Goal: Find contact information: Find contact information

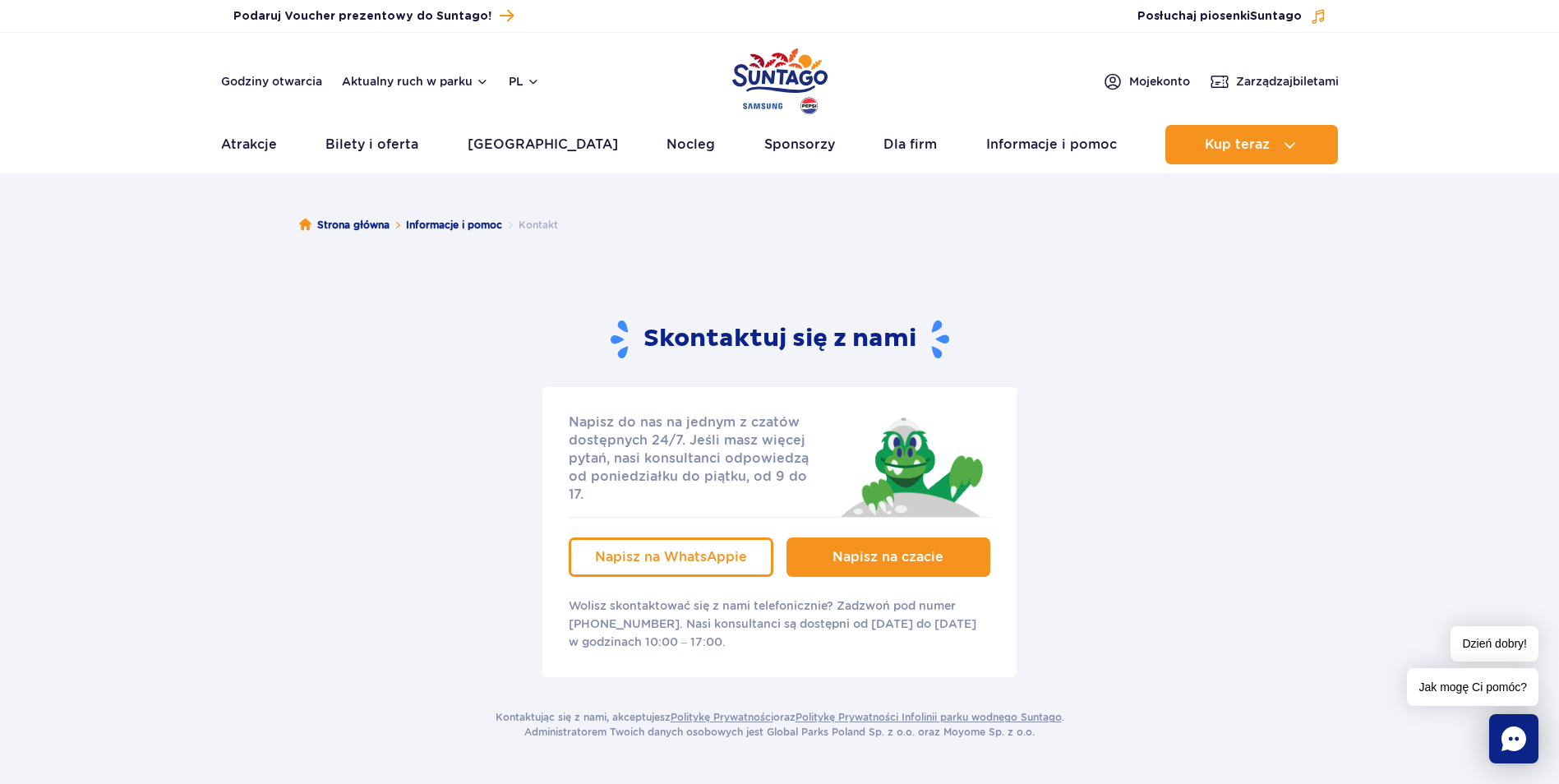
click at [913, 549] on span "Napisz na czacie" at bounding box center [888, 556] width 111 height 15
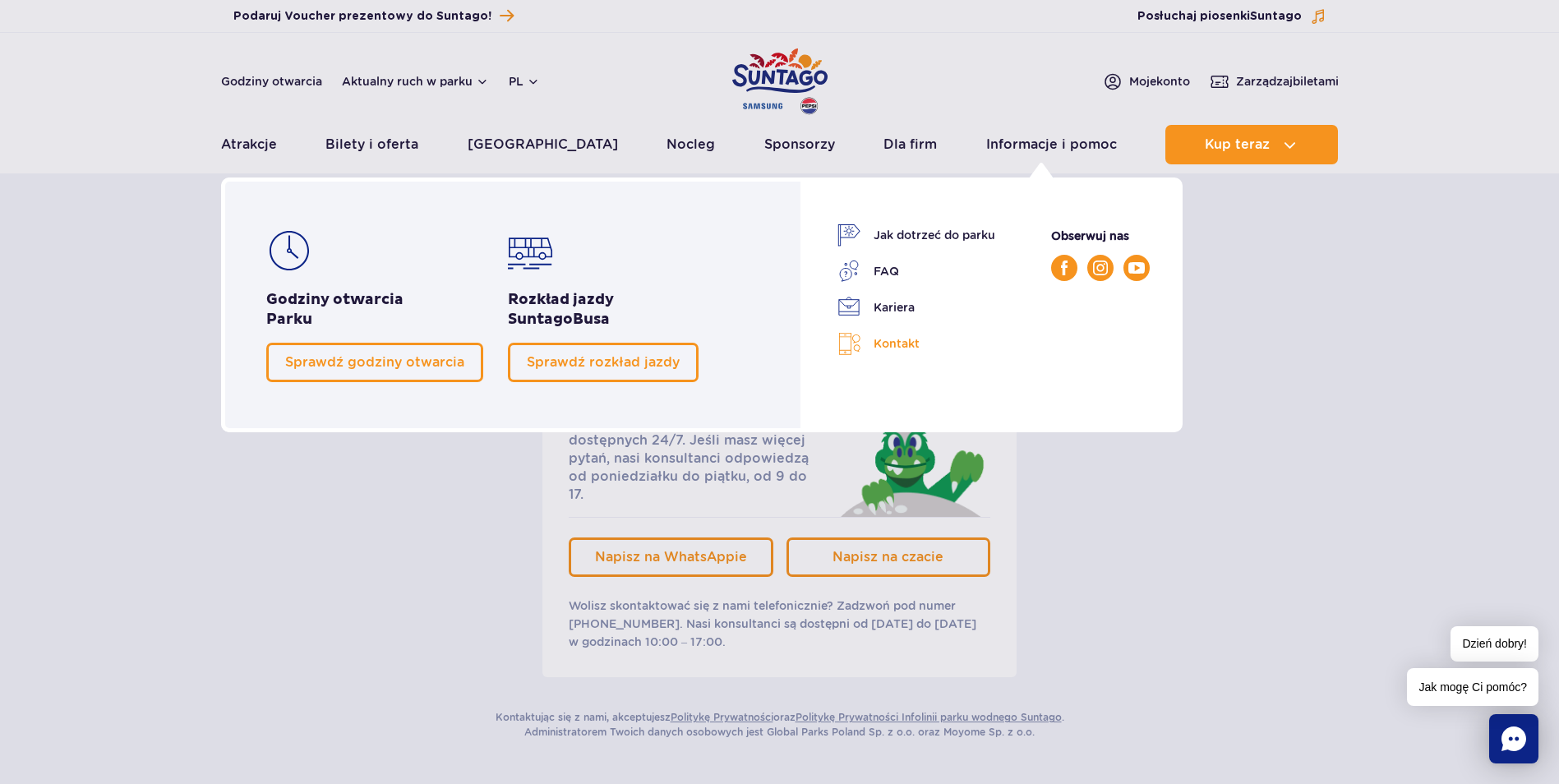
click at [902, 347] on link "Kontakt" at bounding box center [917, 344] width 158 height 24
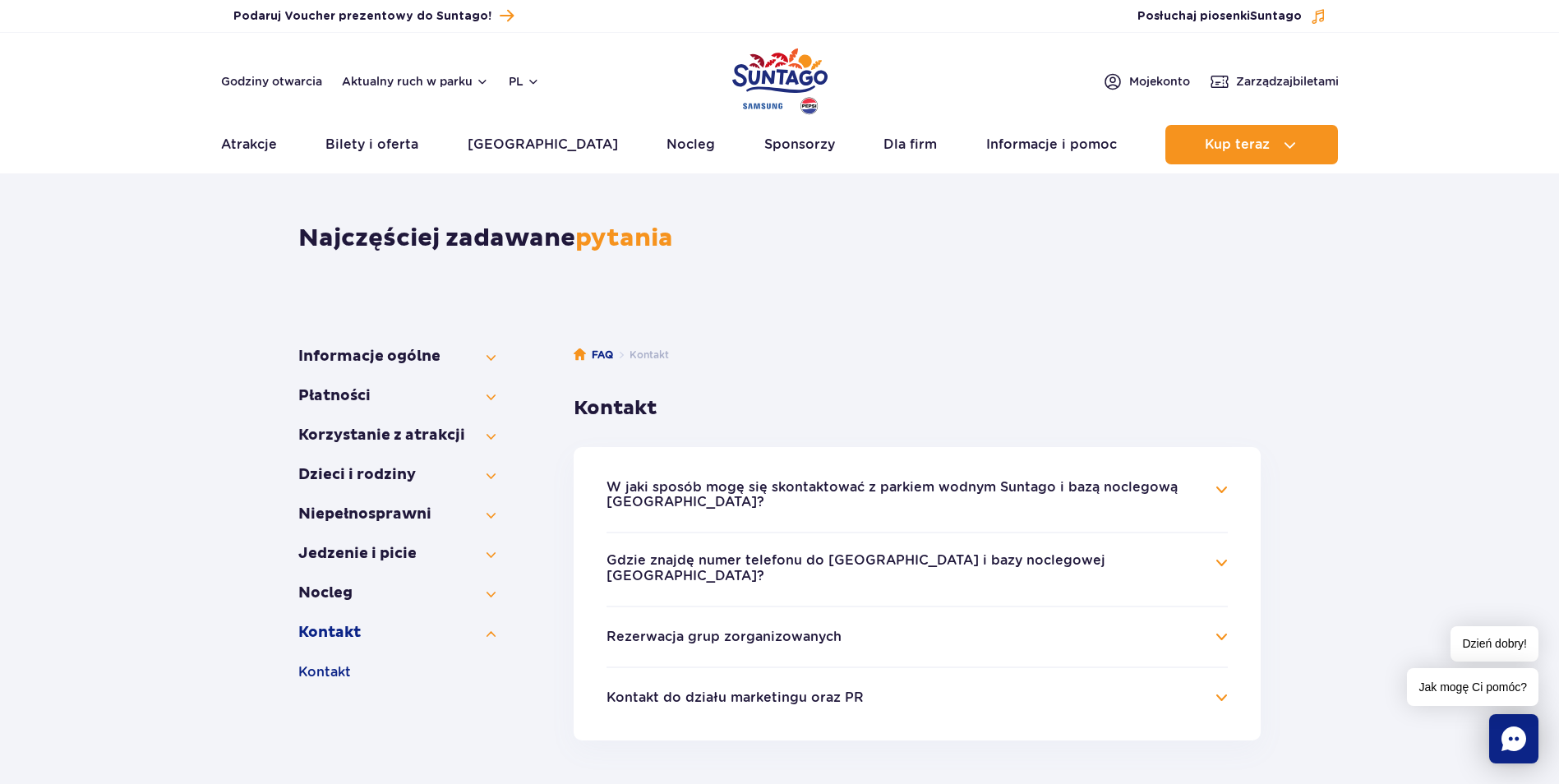
click at [766, 703] on button "Kontakt do działu marketingu oraz PR" at bounding box center [735, 697] width 257 height 14
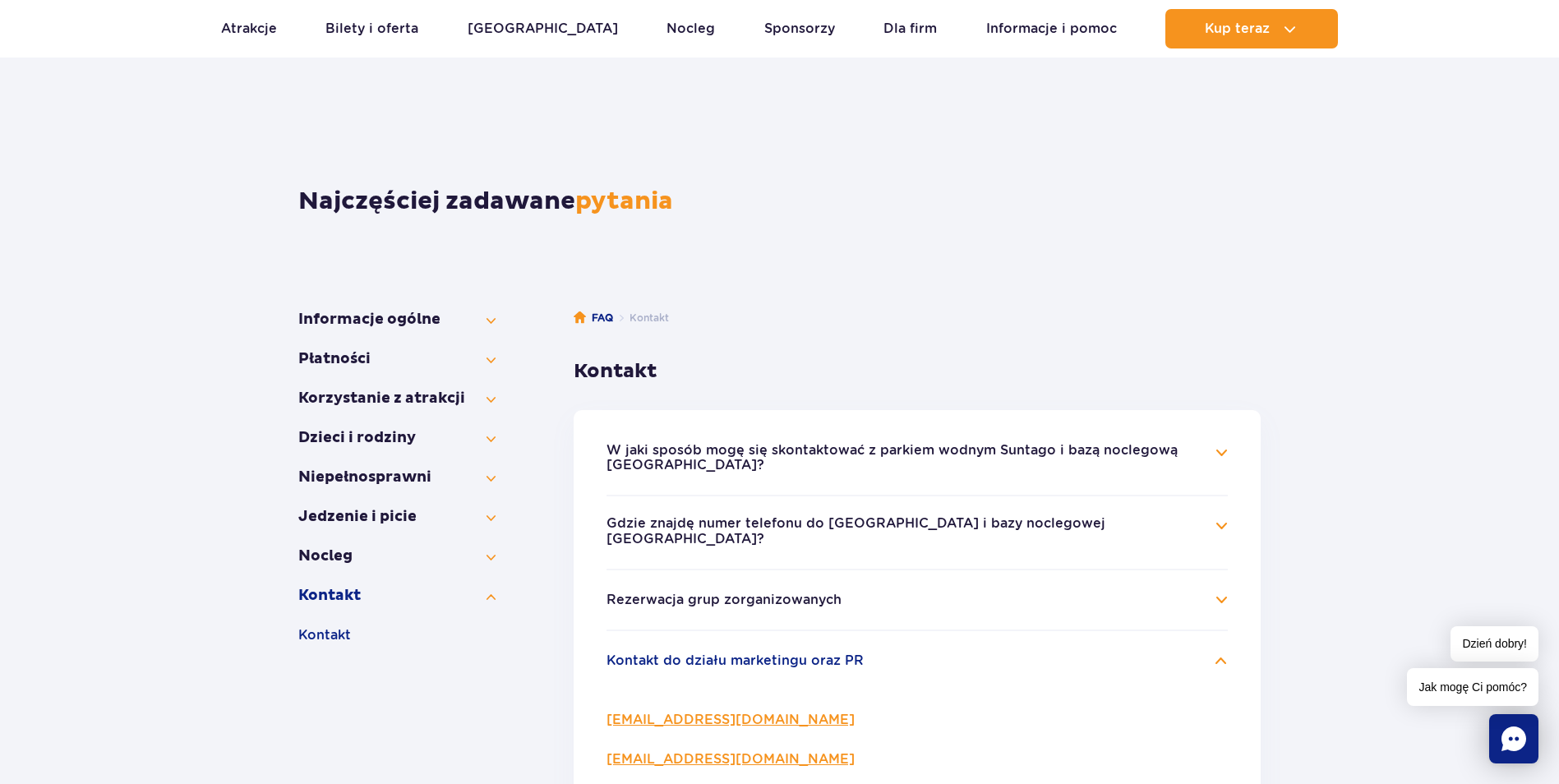
scroll to position [38, 0]
click at [308, 594] on button "Kontakt" at bounding box center [397, 594] width 197 height 20
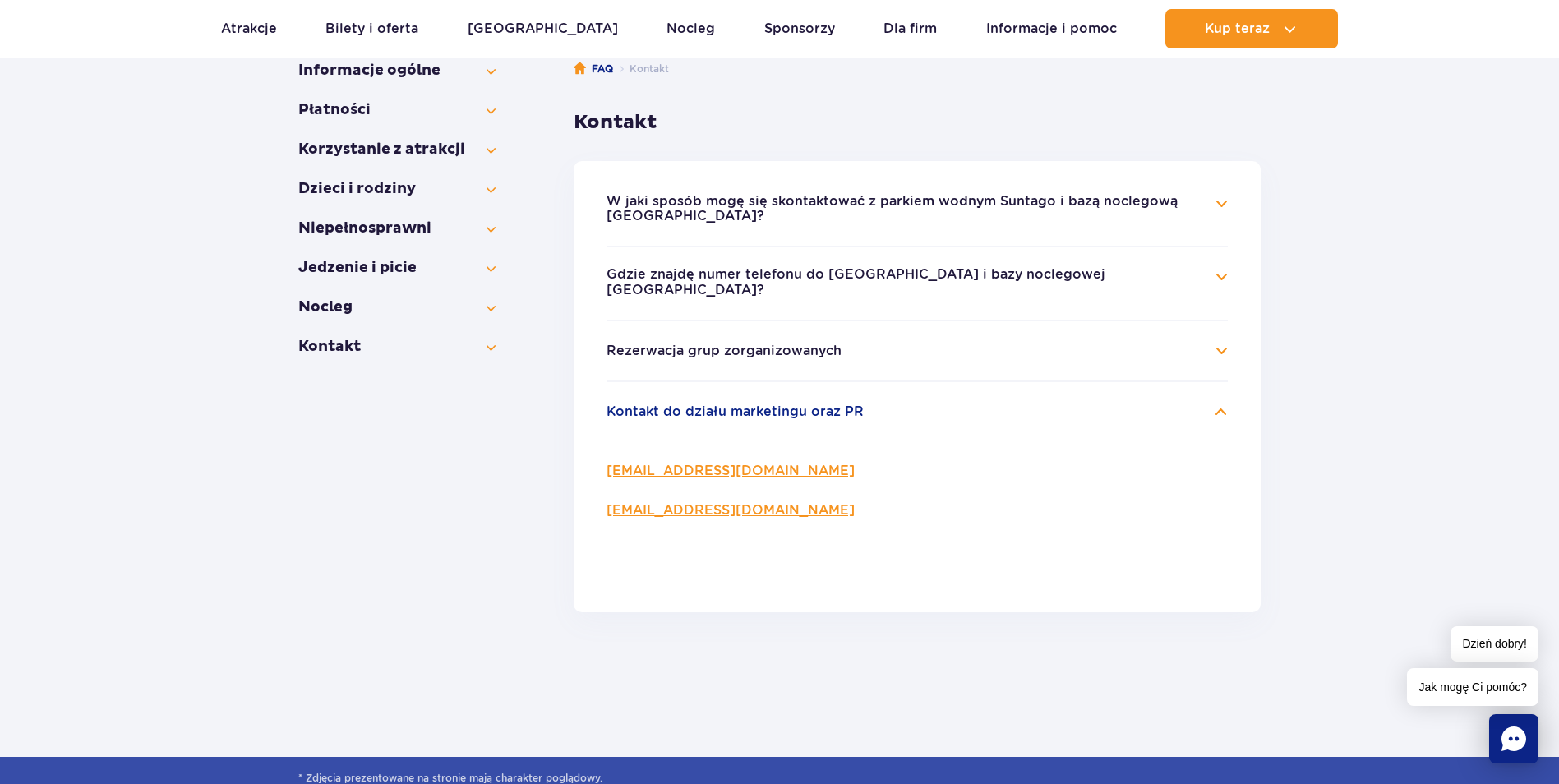
scroll to position [321, 0]
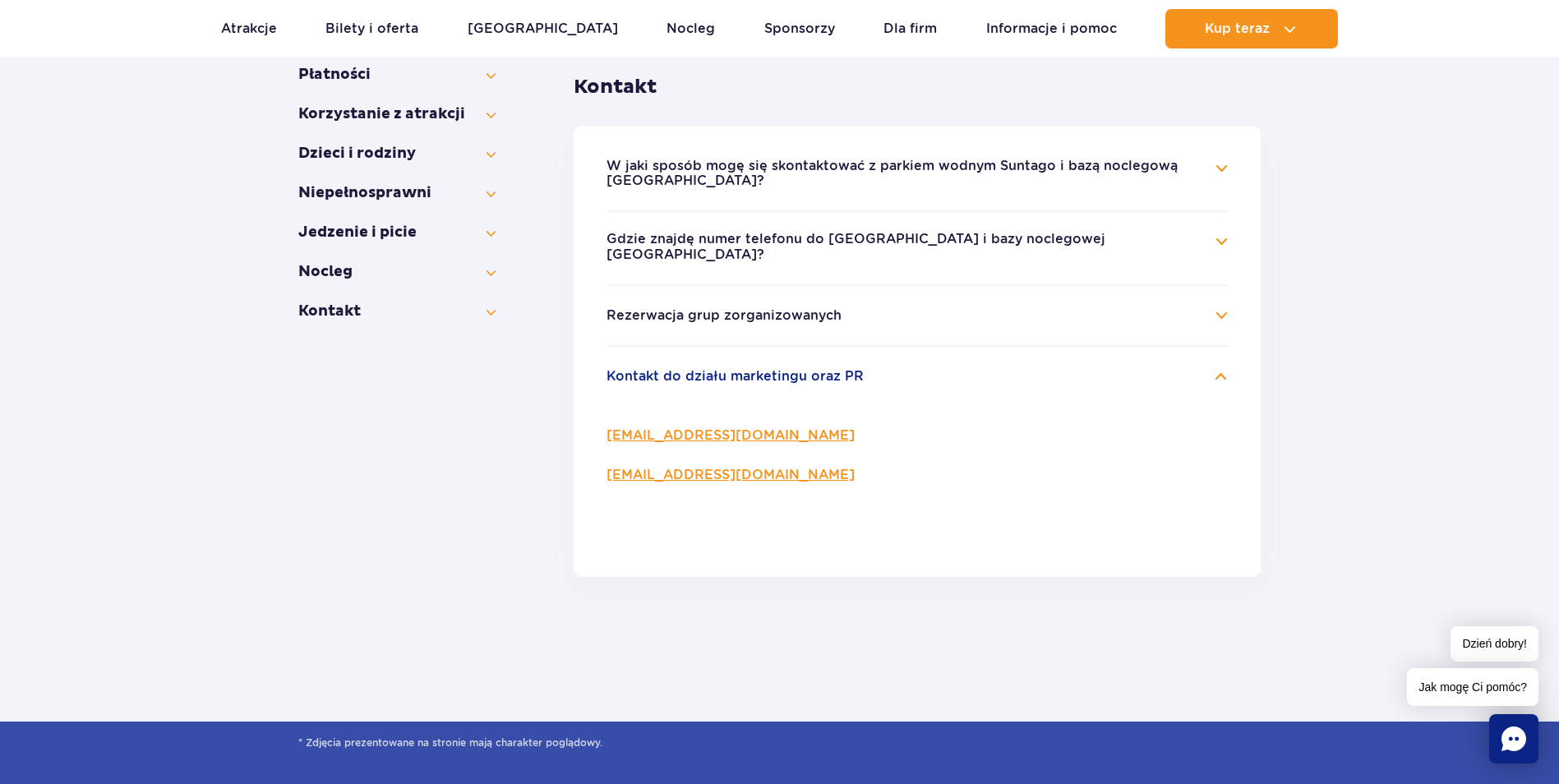
click at [719, 165] on button "W jaki sposób mogę się skontaktować z parkiem wodnym Suntago i bazą noclegową S…" at bounding box center [905, 174] width 596 height 31
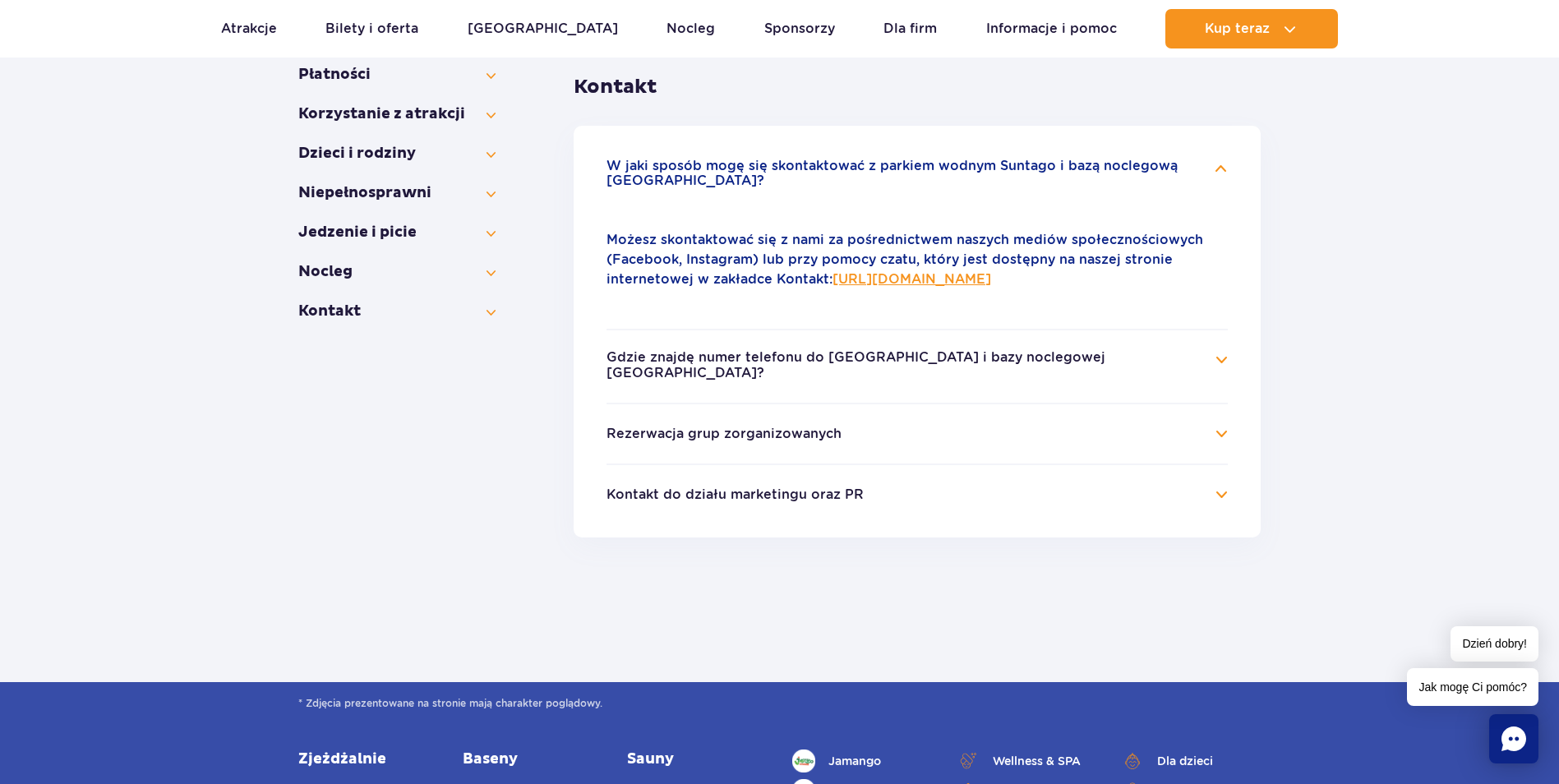
drag, startPoint x: 1025, startPoint y: 283, endPoint x: 1344, endPoint y: 256, distance: 320.1
click at [1344, 256] on div "FAQ Kontakt Kontakt Najczęściej zadawane pytania Informacje ogólne Jak dojechać…" at bounding box center [779, 272] width 1559 height 819
drag, startPoint x: 1114, startPoint y: 283, endPoint x: 878, endPoint y: 294, distance: 236.3
click at [878, 294] on div "Możesz skontaktować się z nami za pośrednictwem naszych mediów społecznościowyc…" at bounding box center [917, 260] width 621 height 99
drag, startPoint x: 878, startPoint y: 294, endPoint x: 902, endPoint y: 286, distance: 25.3
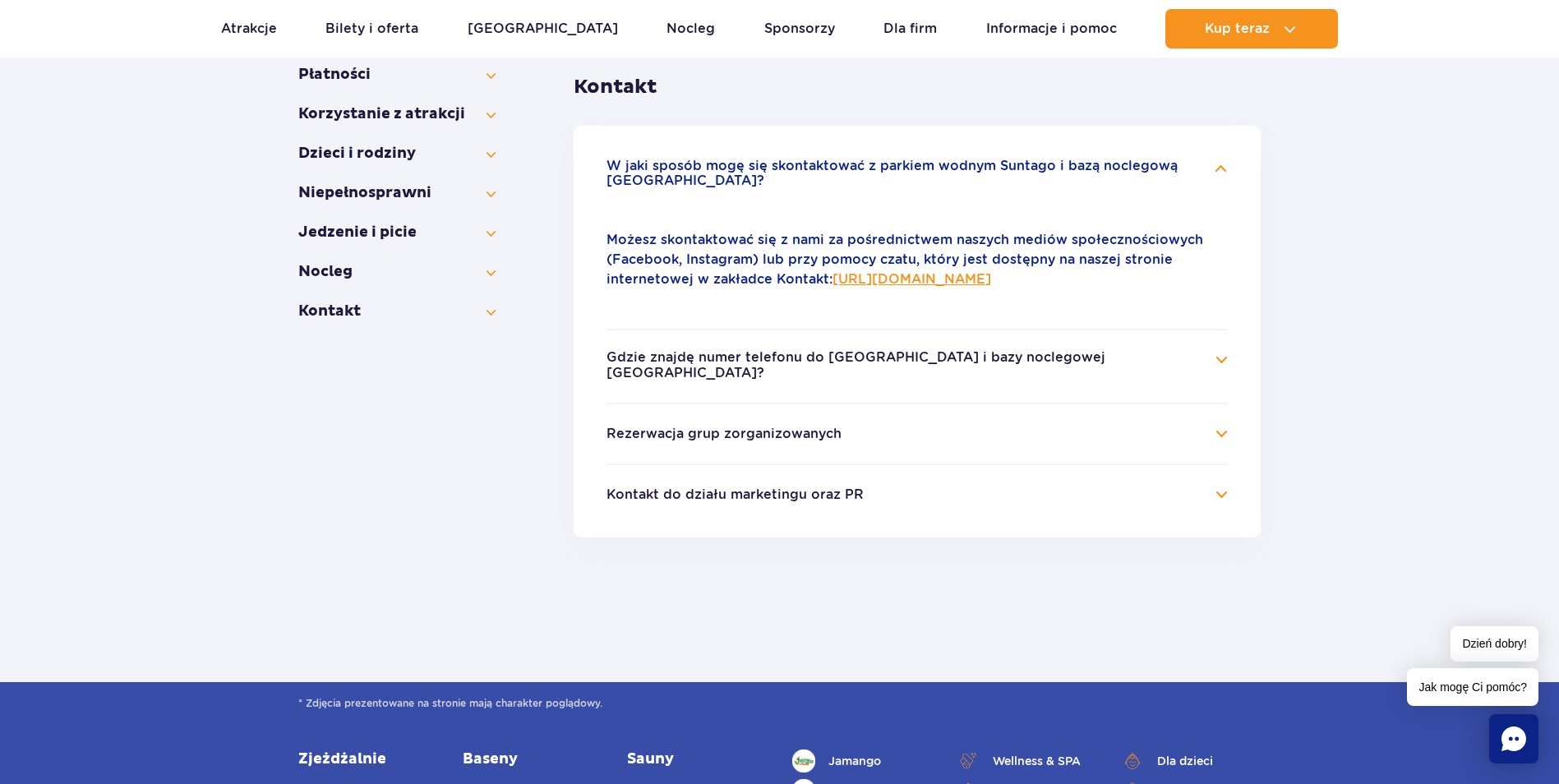
copy link "parkofpoland.com/pl/kontakt"
click at [923, 279] on link "https://parkofpoland.com/pl/kontakt" at bounding box center [912, 279] width 159 height 15
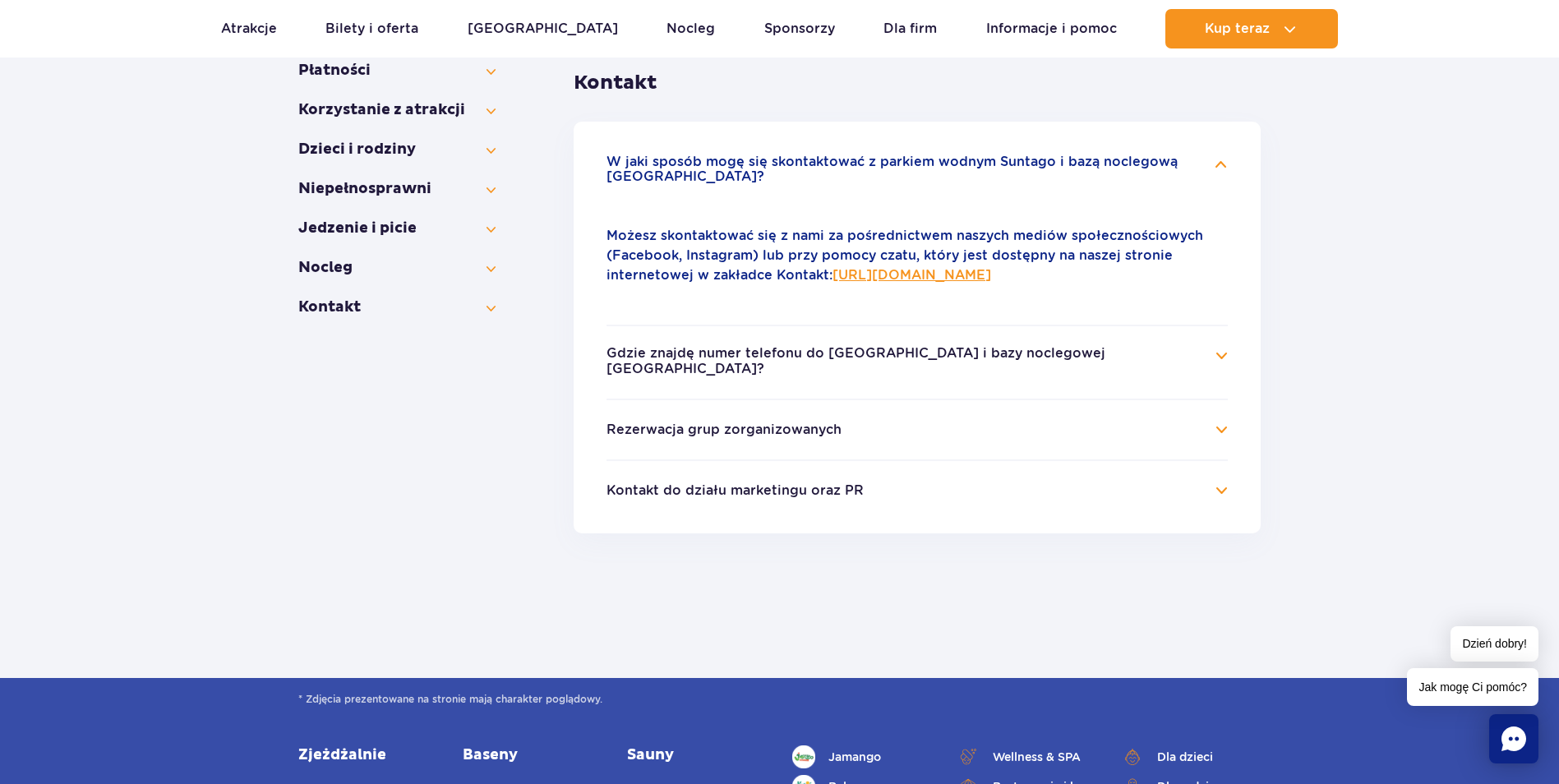
scroll to position [326, 0]
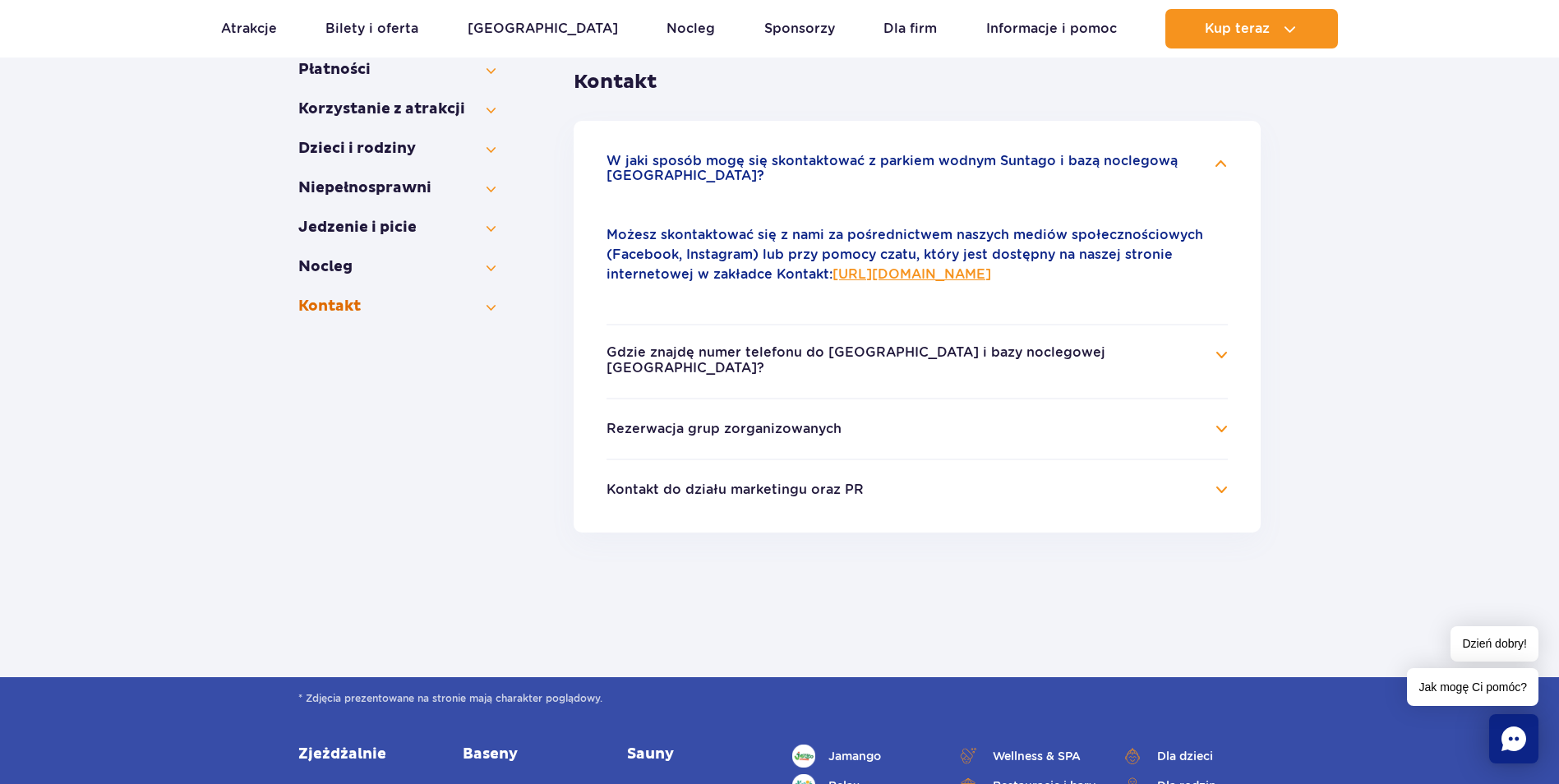
click at [358, 315] on button "Kontakt" at bounding box center [397, 306] width 197 height 20
click at [324, 339] on button "Kontakt" at bounding box center [397, 346] width 197 height 20
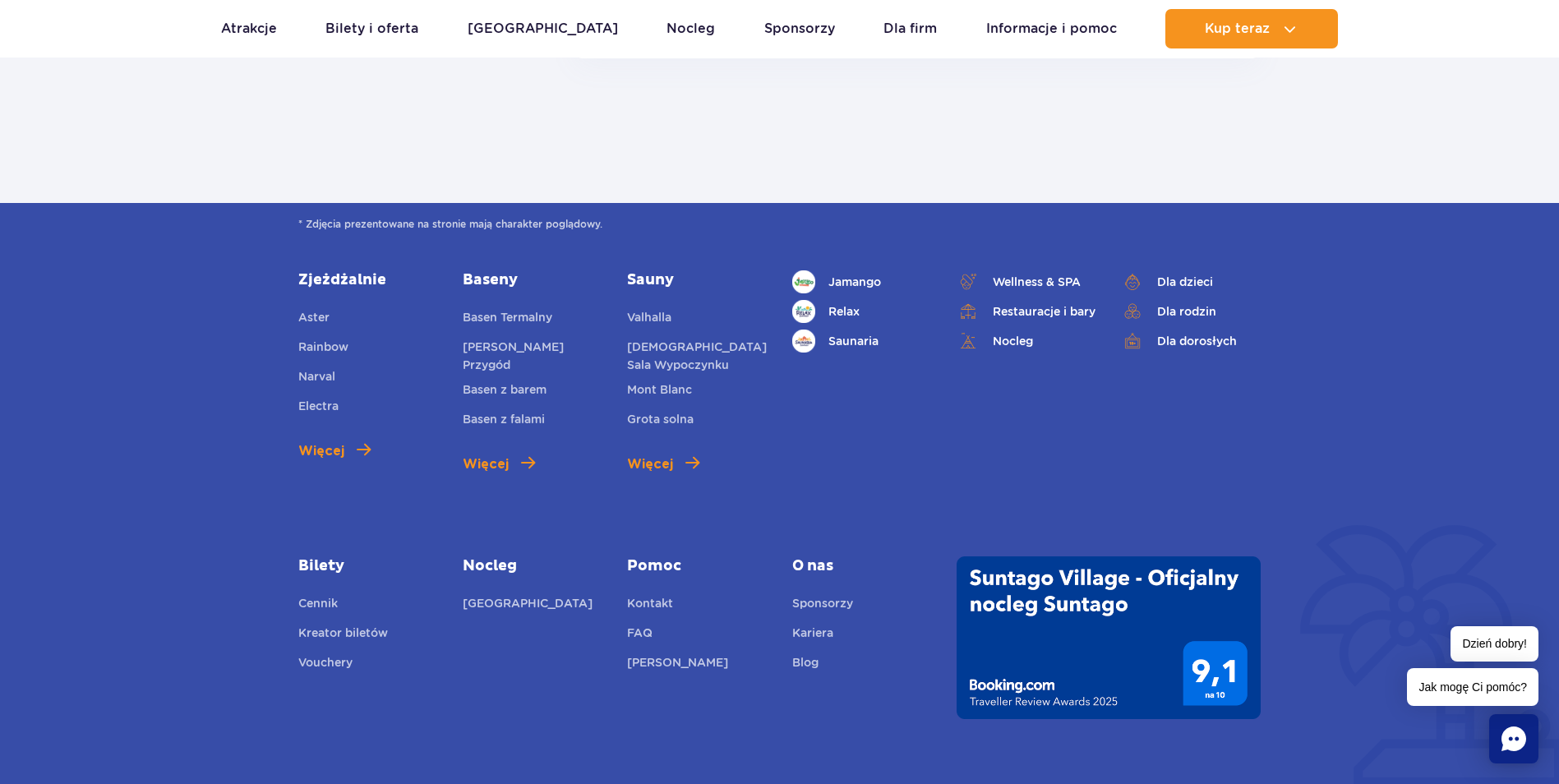
scroll to position [814, 0]
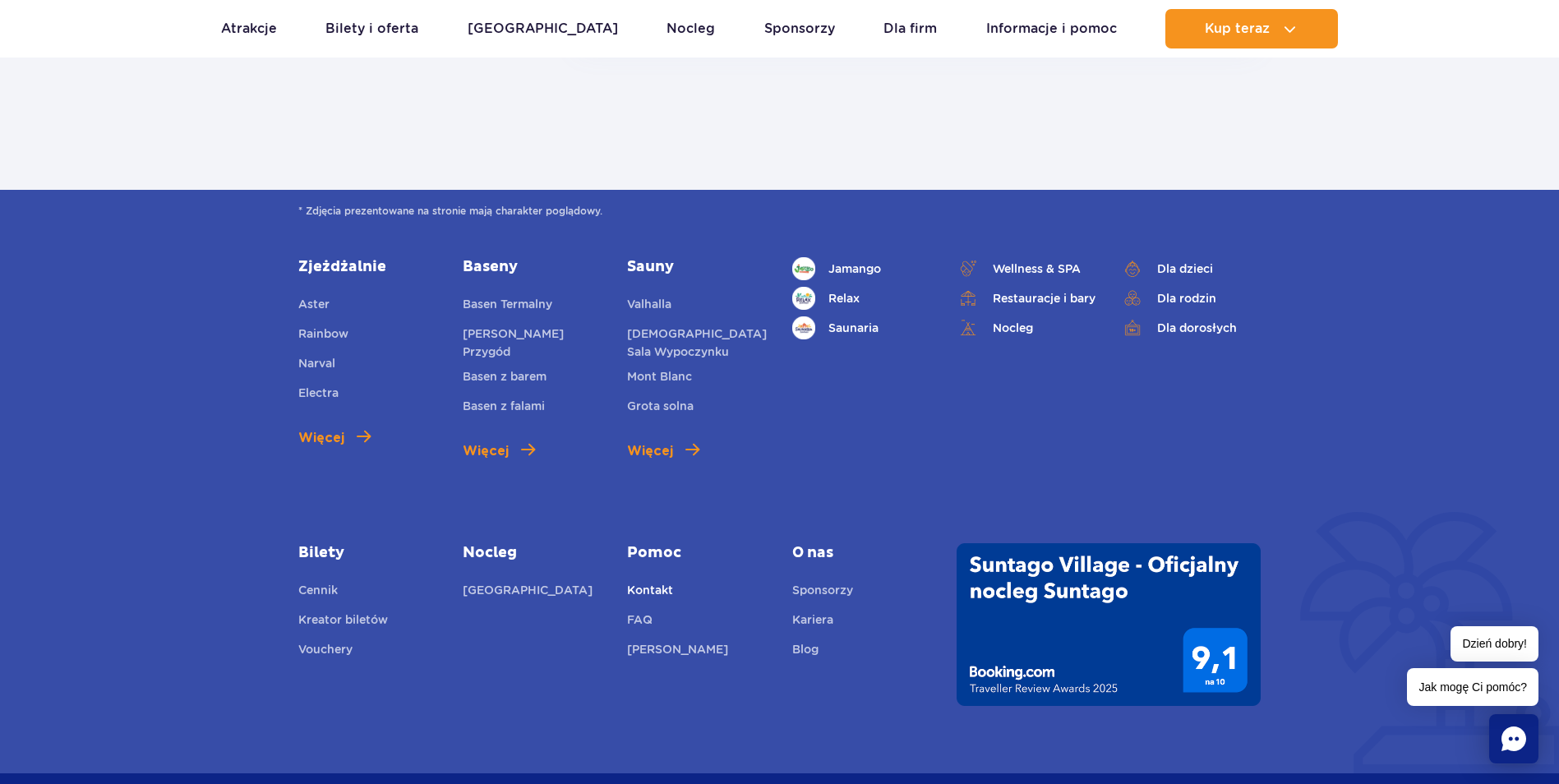
click at [658, 595] on link "Kontakt" at bounding box center [650, 592] width 46 height 23
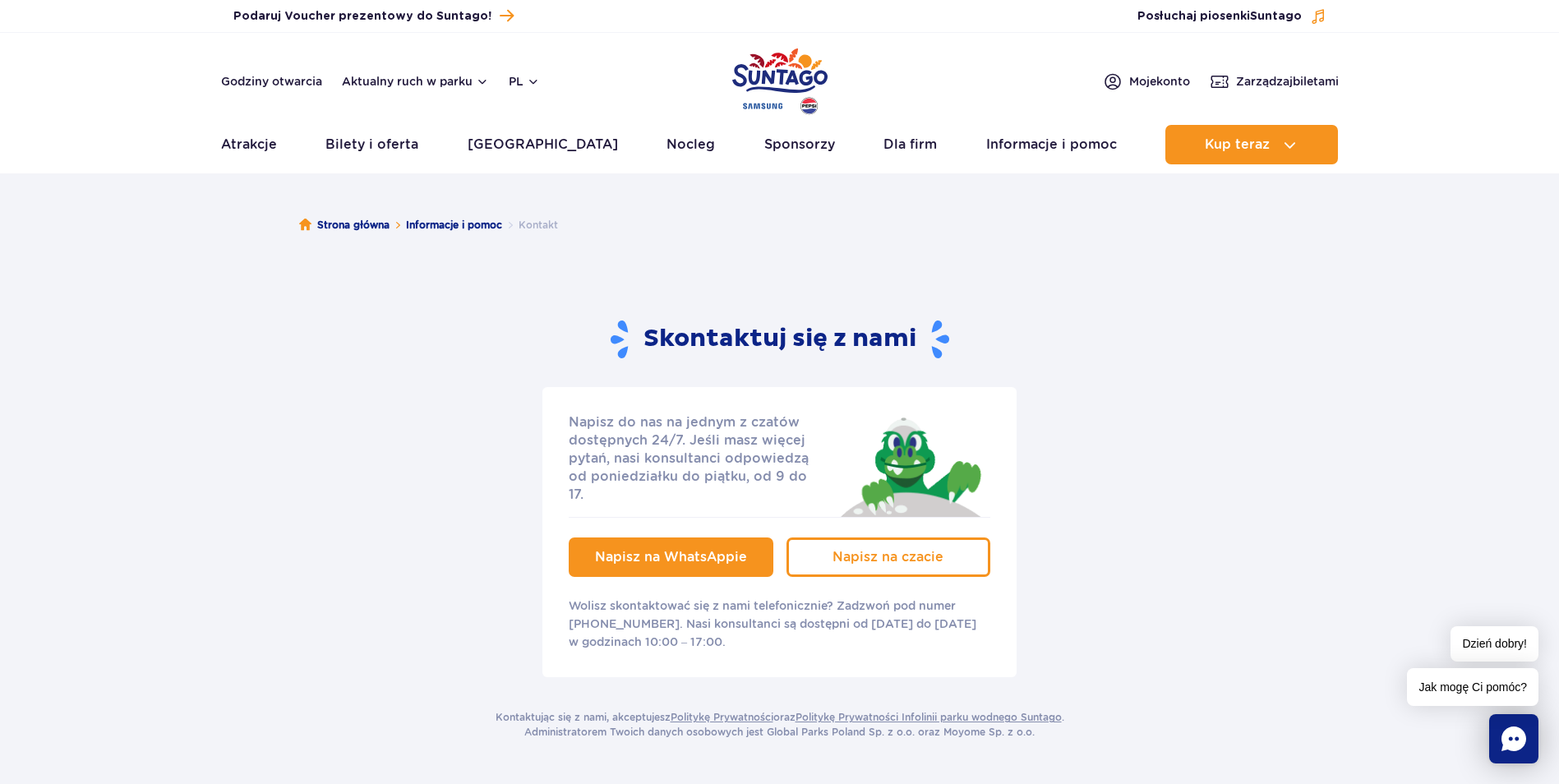
click at [698, 538] on link "Napisz na WhatsAppie" at bounding box center [670, 557] width 205 height 39
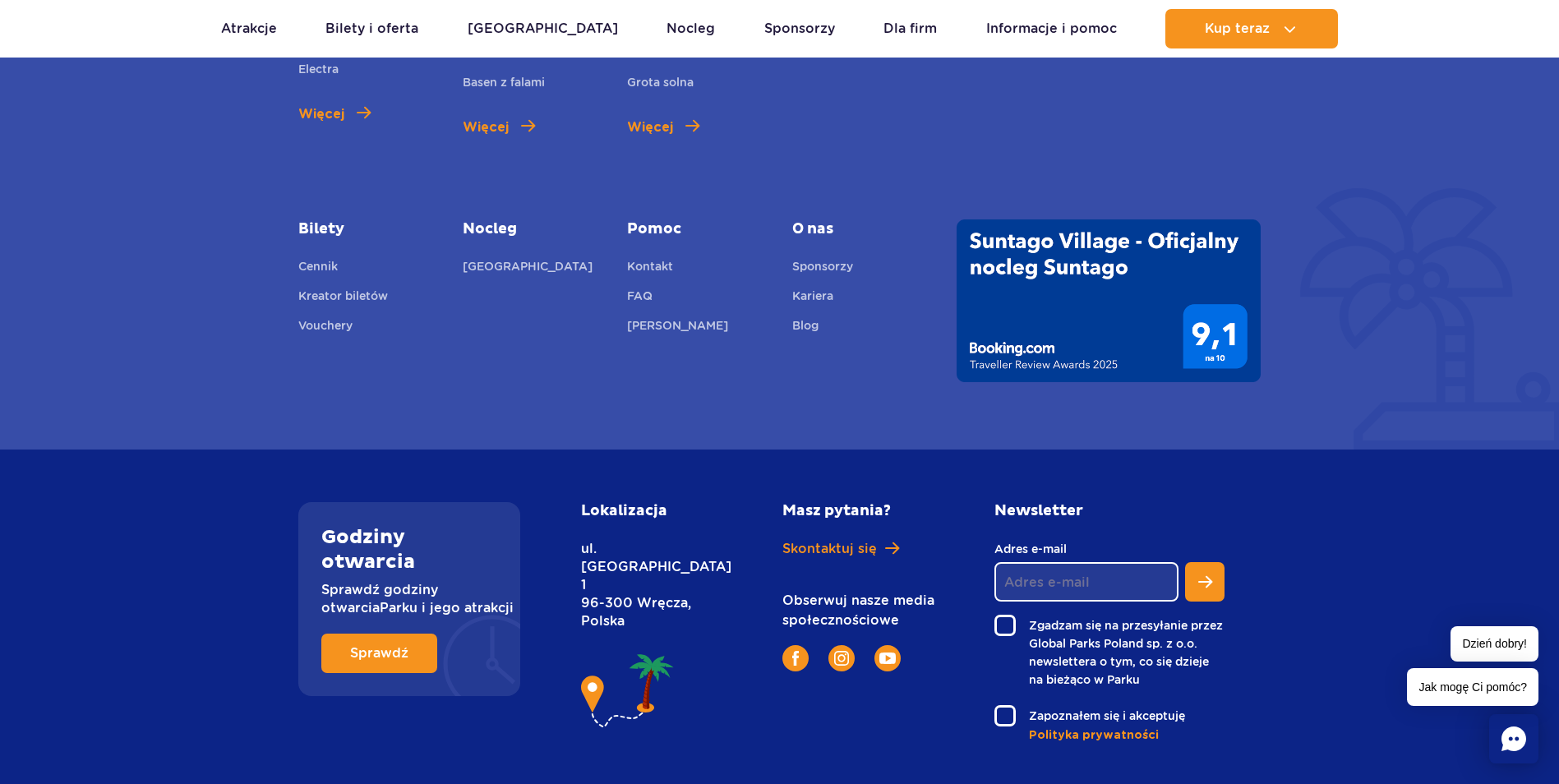
scroll to position [917, 0]
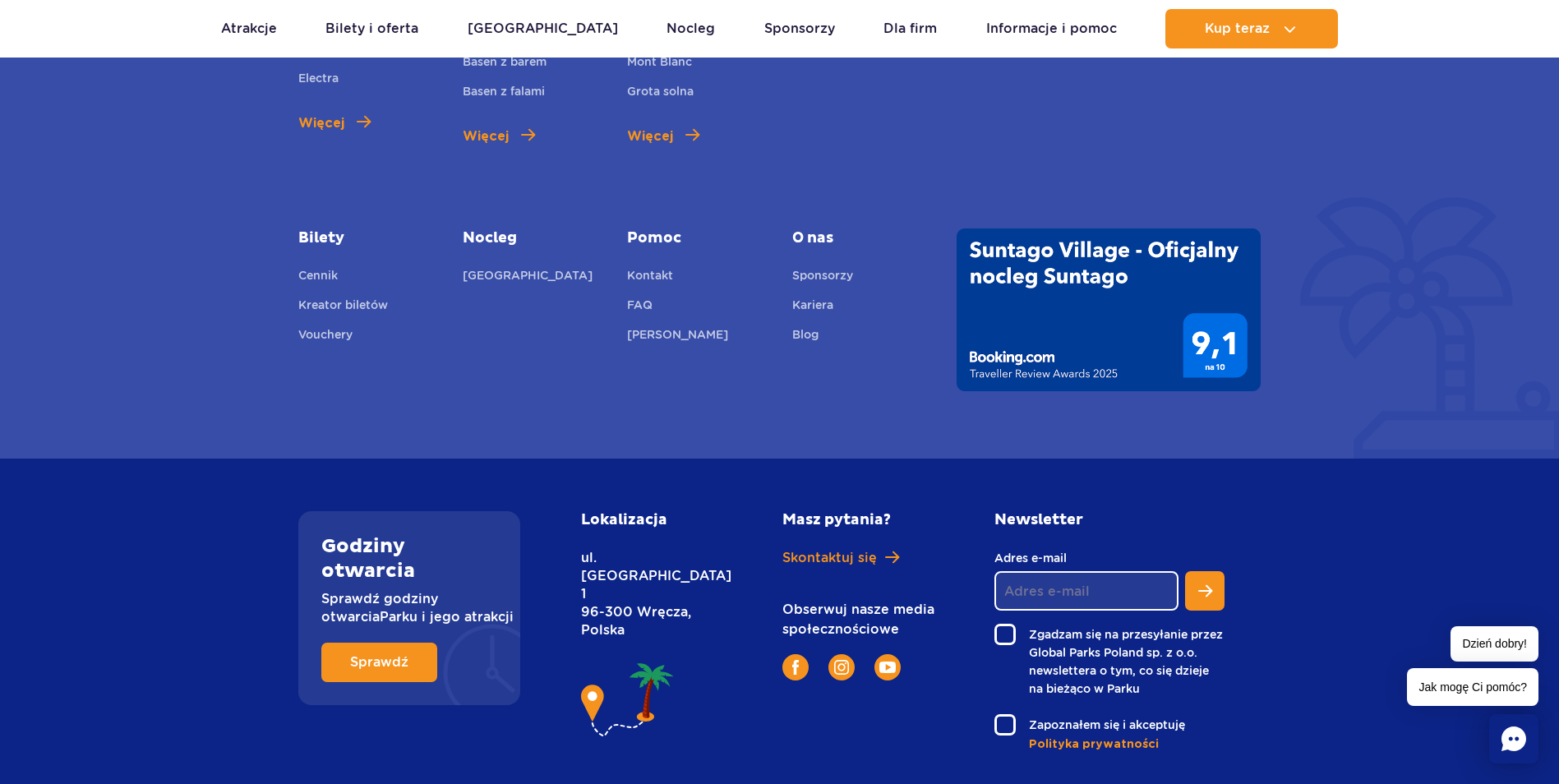
click at [1262, 459] on div "Godziny otwarcia Sprawdź godziny otwarcia Parku i jego atrakcji Sprawdź Lokaliz…" at bounding box center [779, 632] width 1559 height 347
click at [1363, 425] on div "* Zdjęcia prezentowane na stronie mają charakter poglądowy. Zjeżdżalnie Aster R…" at bounding box center [779, 166] width 1559 height 584
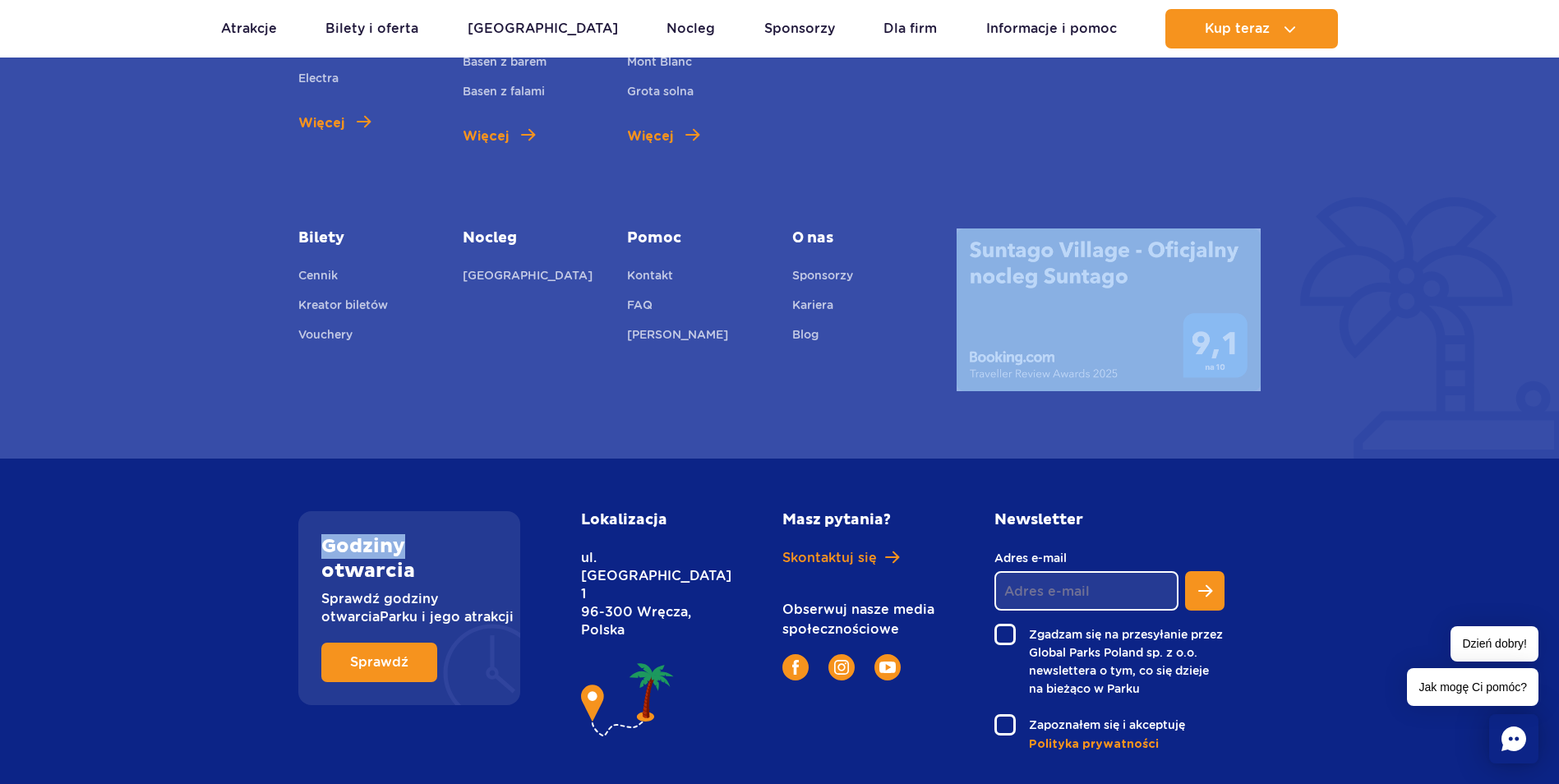
click at [1363, 425] on div "* Zdjęcia prezentowane na stronie mają charakter poglądowy. Zjeżdżalnie Aster R…" at bounding box center [779, 166] width 1559 height 584
drag, startPoint x: 1363, startPoint y: 425, endPoint x: 1373, endPoint y: 412, distance: 16.4
click at [1373, 412] on div "* Zdjęcia prezentowane na stronie mają charakter poglądowy. Zjeżdżalnie Aster R…" at bounding box center [779, 166] width 1559 height 584
